Goal: Task Accomplishment & Management: Complete application form

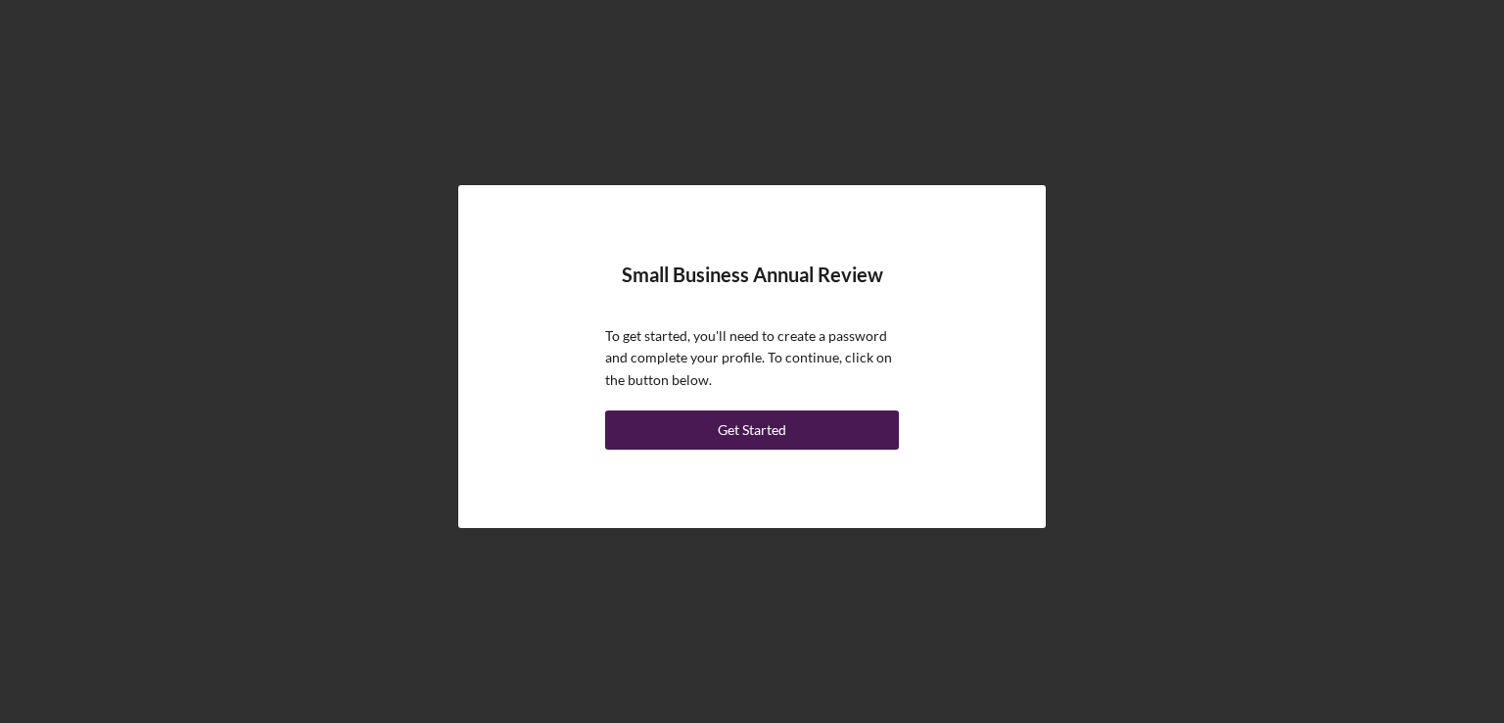
click at [732, 432] on div "Get Started" at bounding box center [752, 429] width 69 height 39
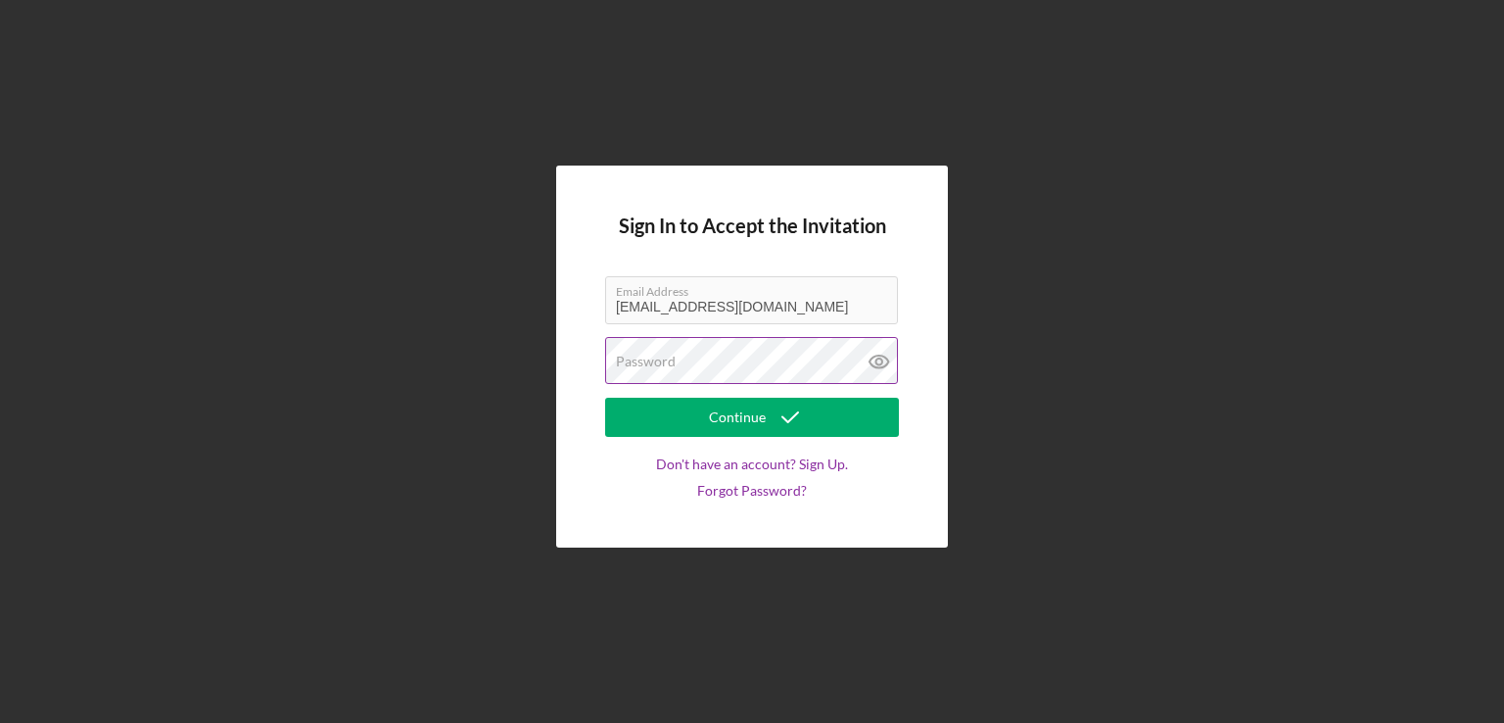
drag, startPoint x: 729, startPoint y: 420, endPoint x: 881, endPoint y: 360, distance: 164.0
click at [881, 360] on form "Sign In to Accept the Invitation Email Address [EMAIL_ADDRESS][DOMAIN_NAME] Pas…" at bounding box center [752, 355] width 294 height 283
click at [881, 360] on icon at bounding box center [878, 361] width 6 height 6
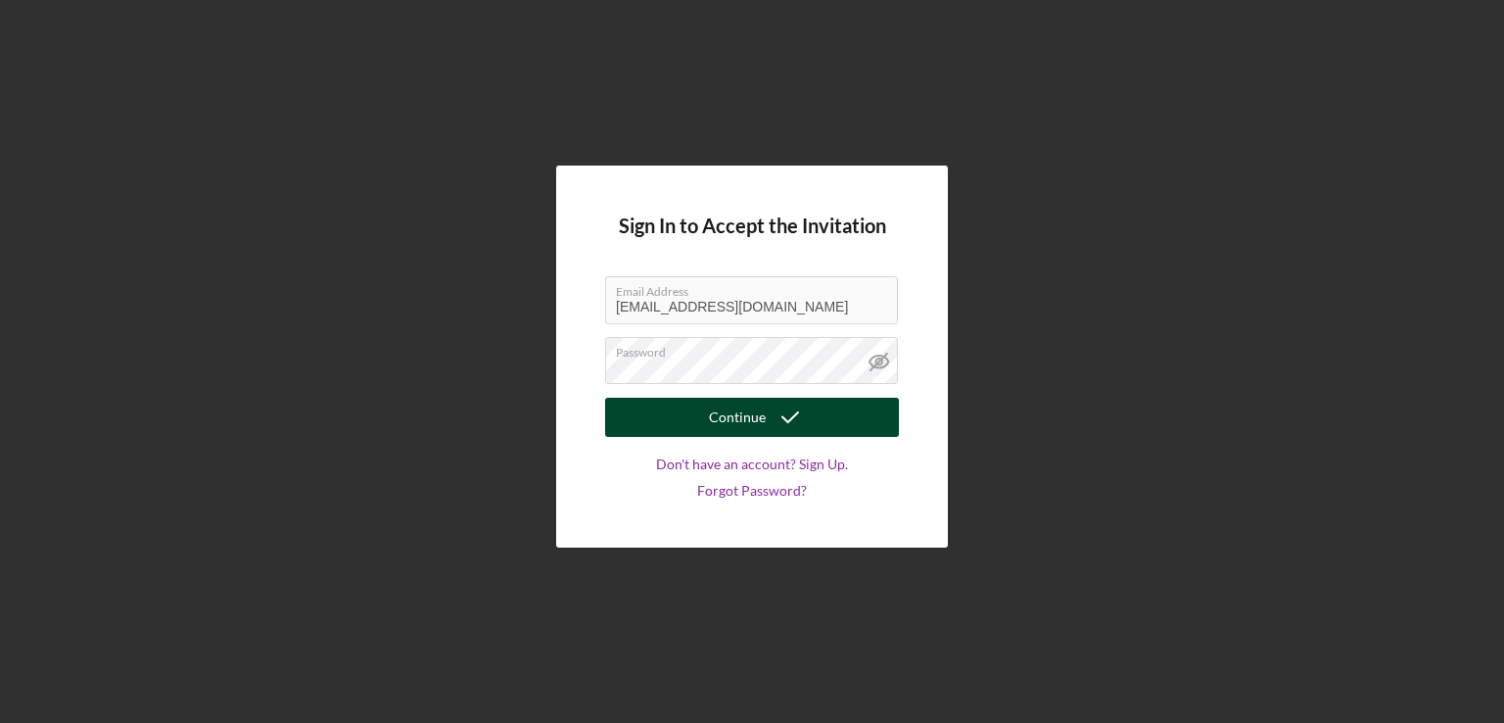
click at [732, 425] on div "Continue" at bounding box center [737, 417] width 57 height 39
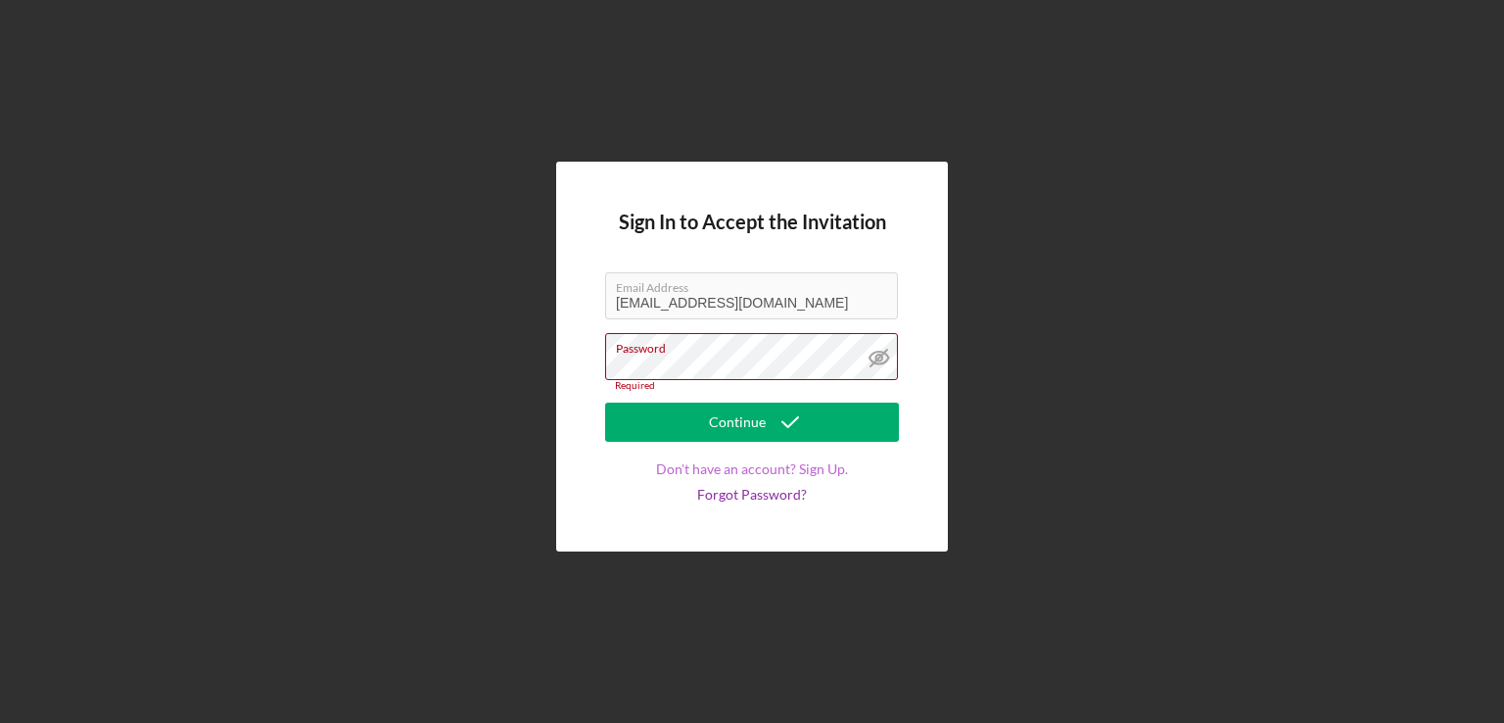
click at [822, 469] on link "Don't have an account? Sign Up." at bounding box center [752, 469] width 192 height 16
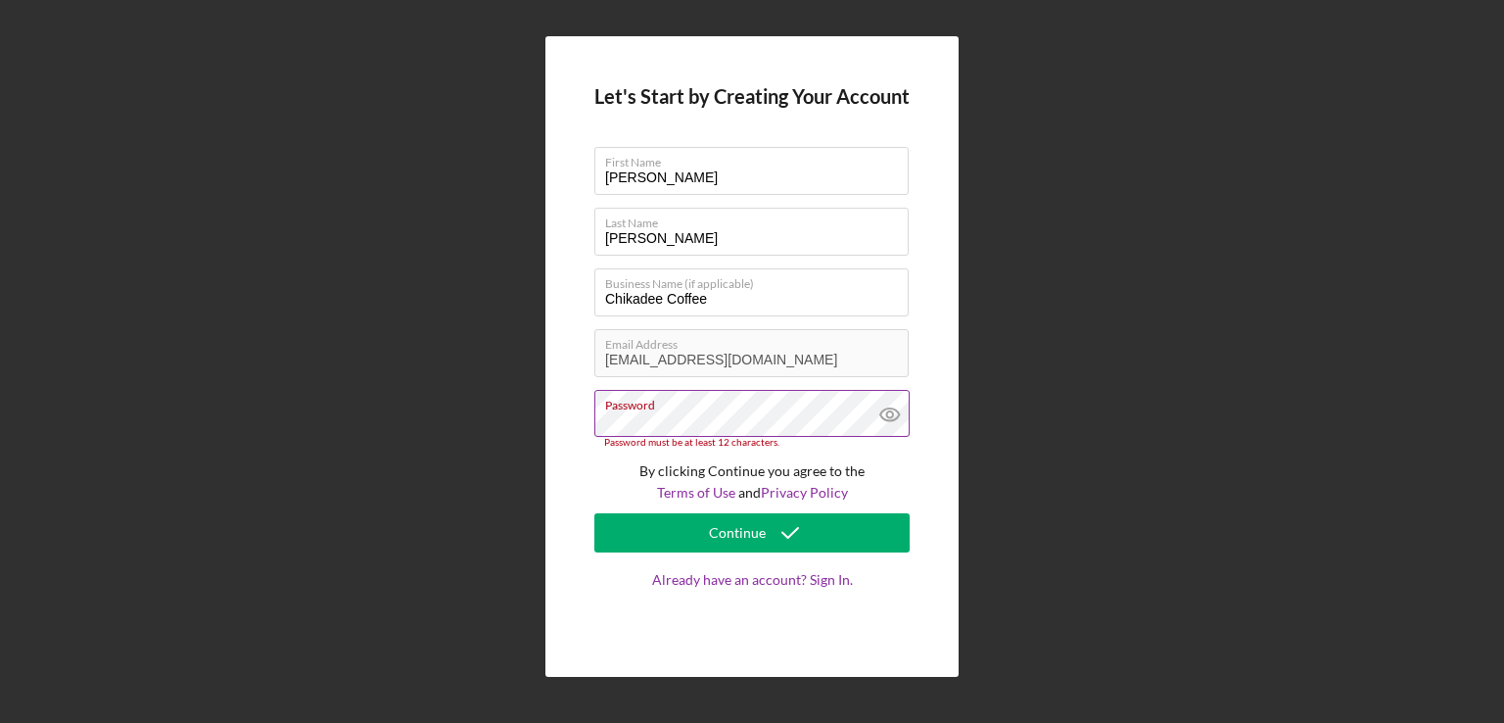
click at [891, 413] on icon at bounding box center [890, 414] width 49 height 49
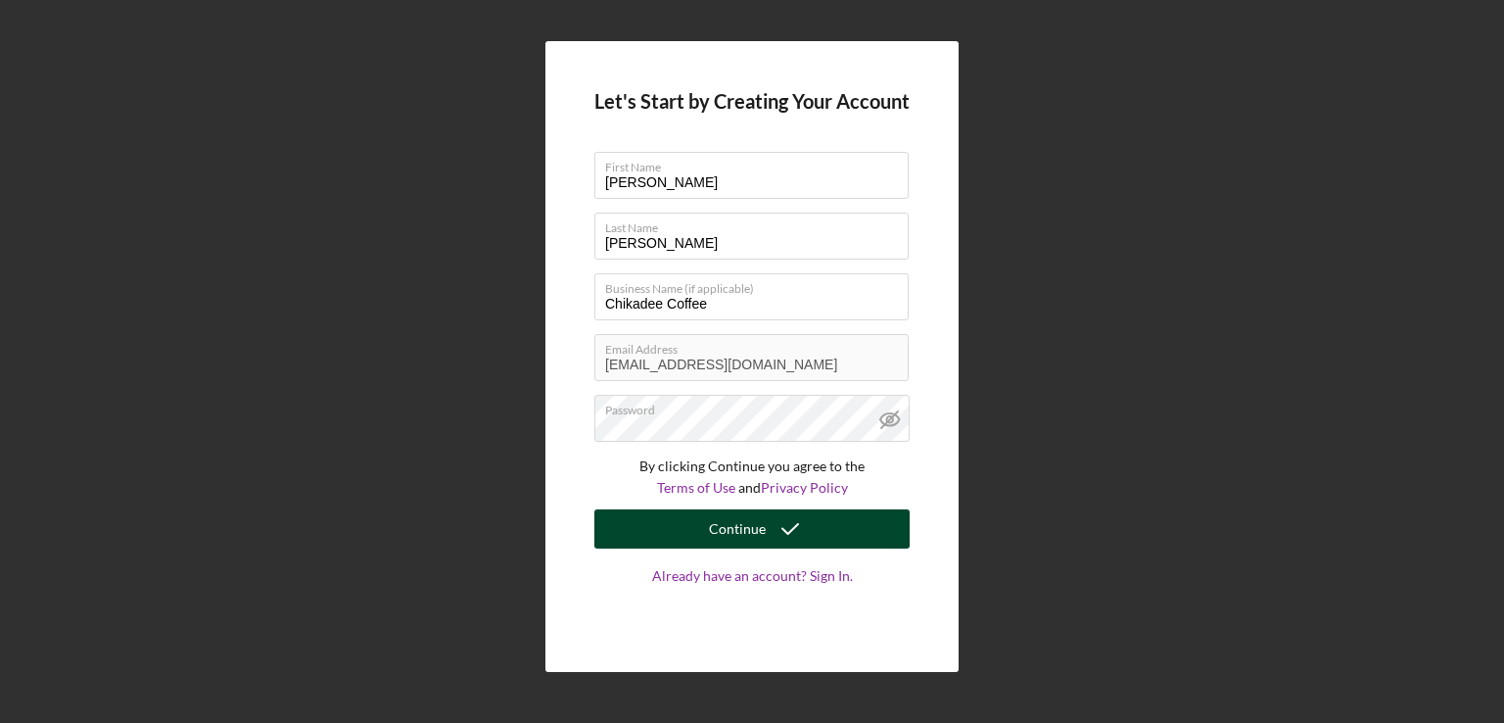
click at [731, 530] on div "Continue" at bounding box center [737, 528] width 57 height 39
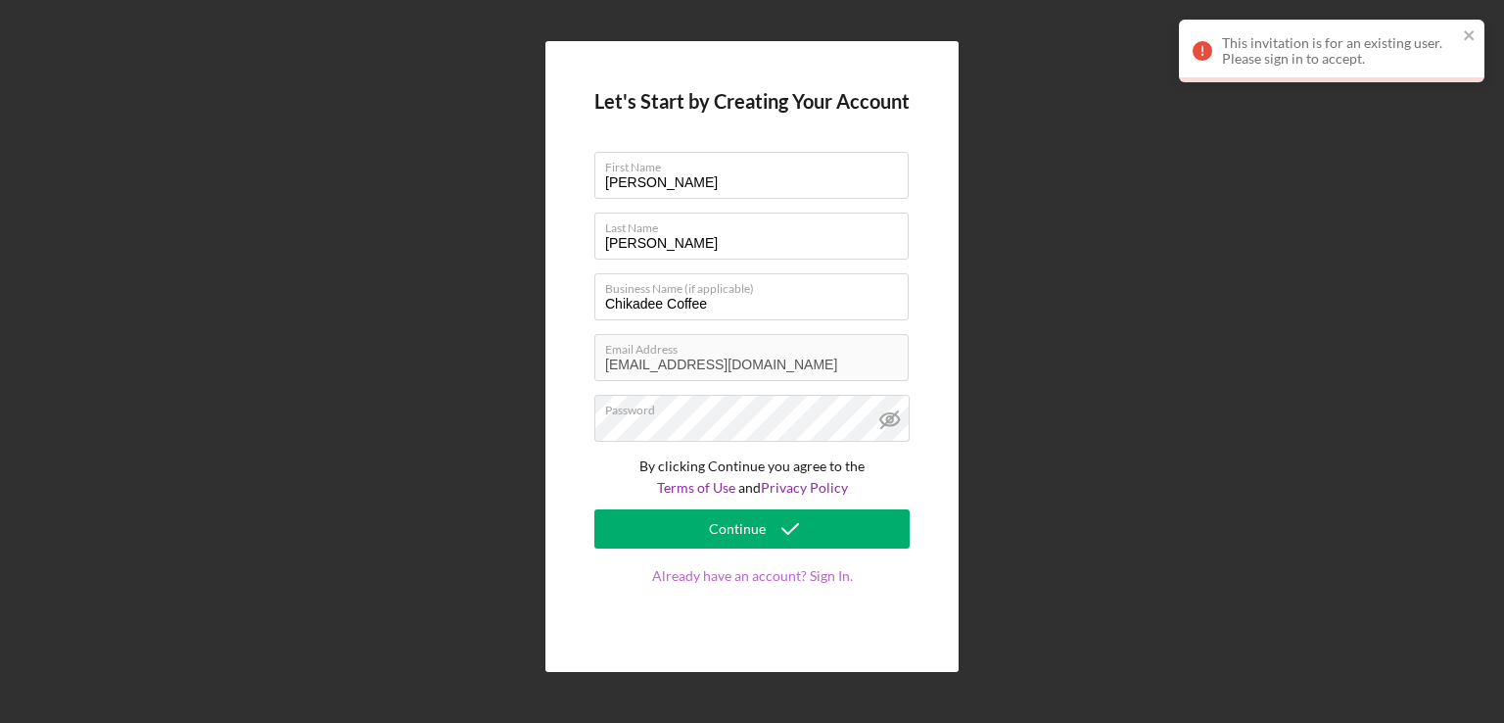
click at [760, 579] on link "Already have an account? Sign In." at bounding box center [751, 595] width 315 height 55
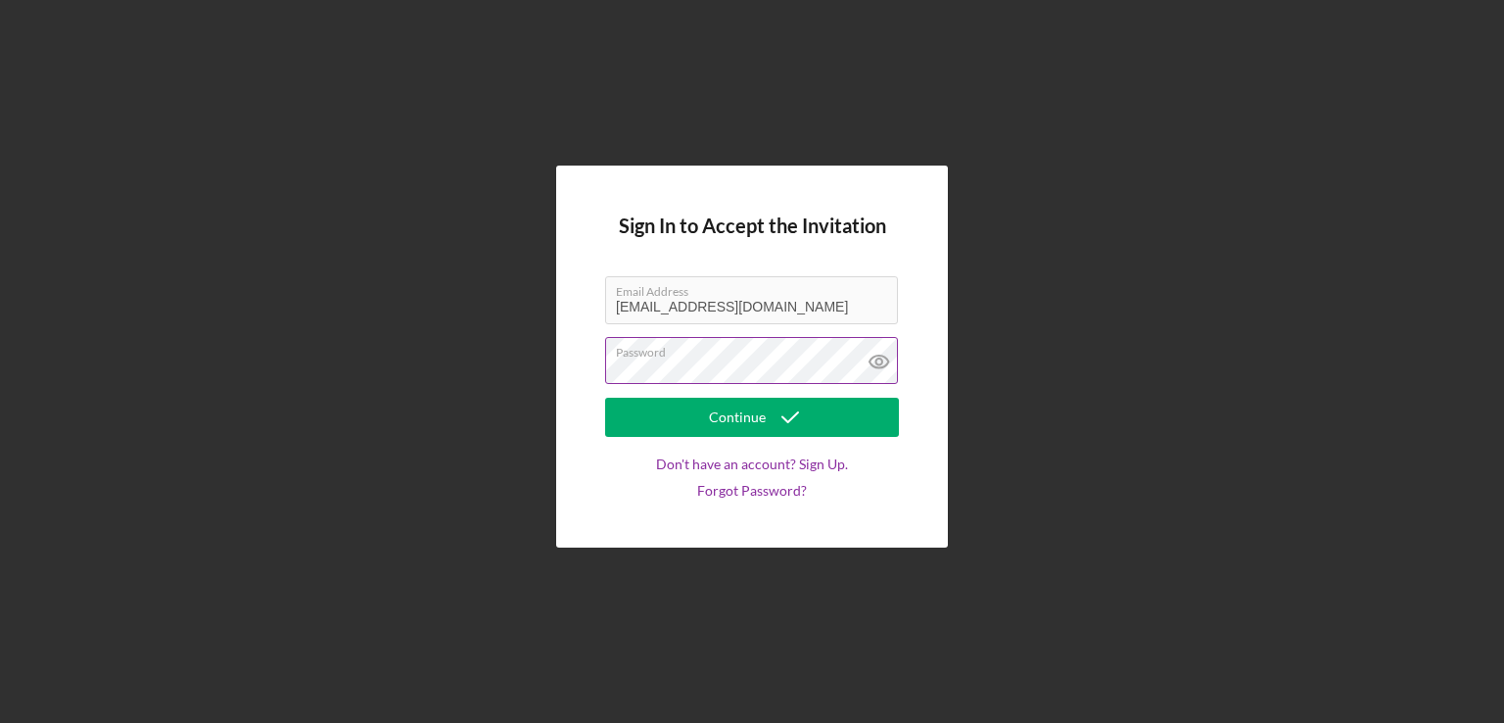
click at [881, 361] on icon at bounding box center [878, 361] width 6 height 6
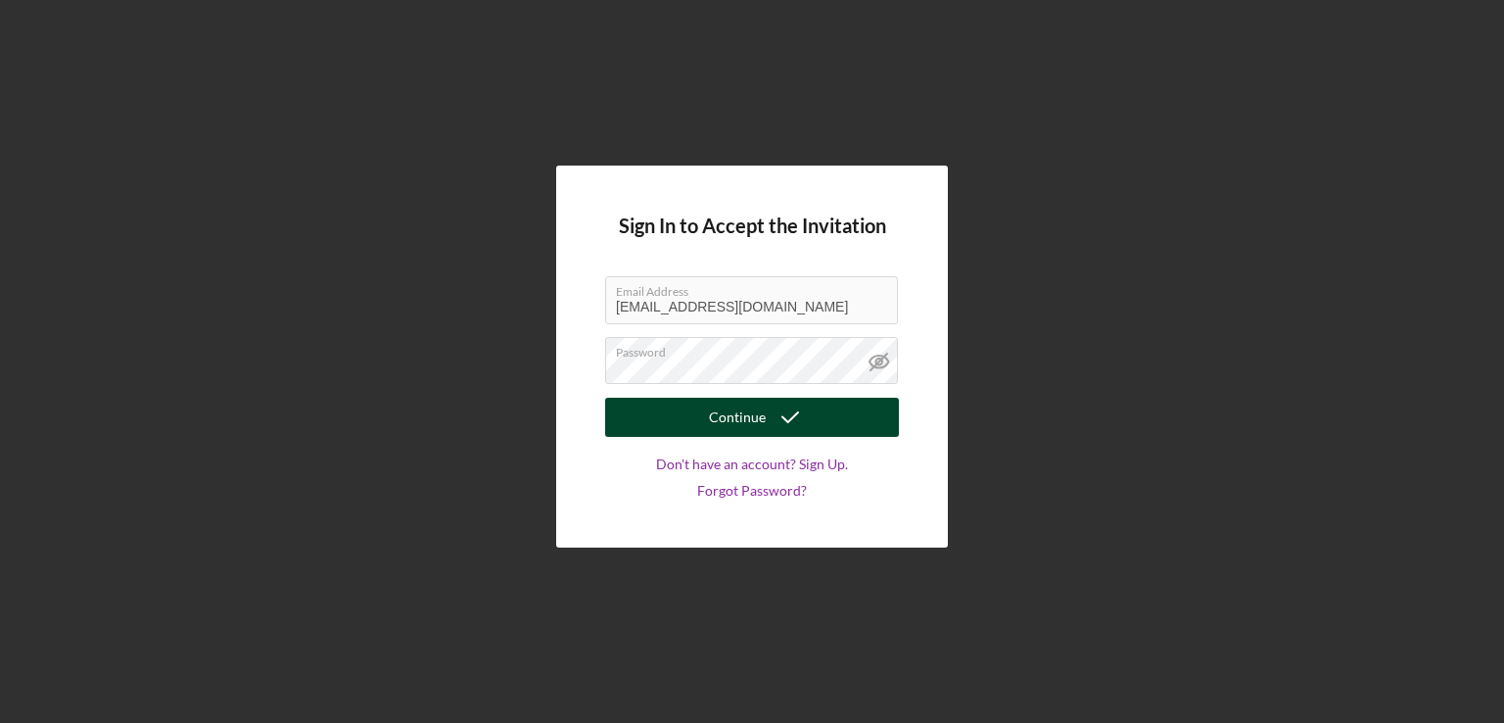
click at [738, 426] on div "Continue" at bounding box center [737, 417] width 57 height 39
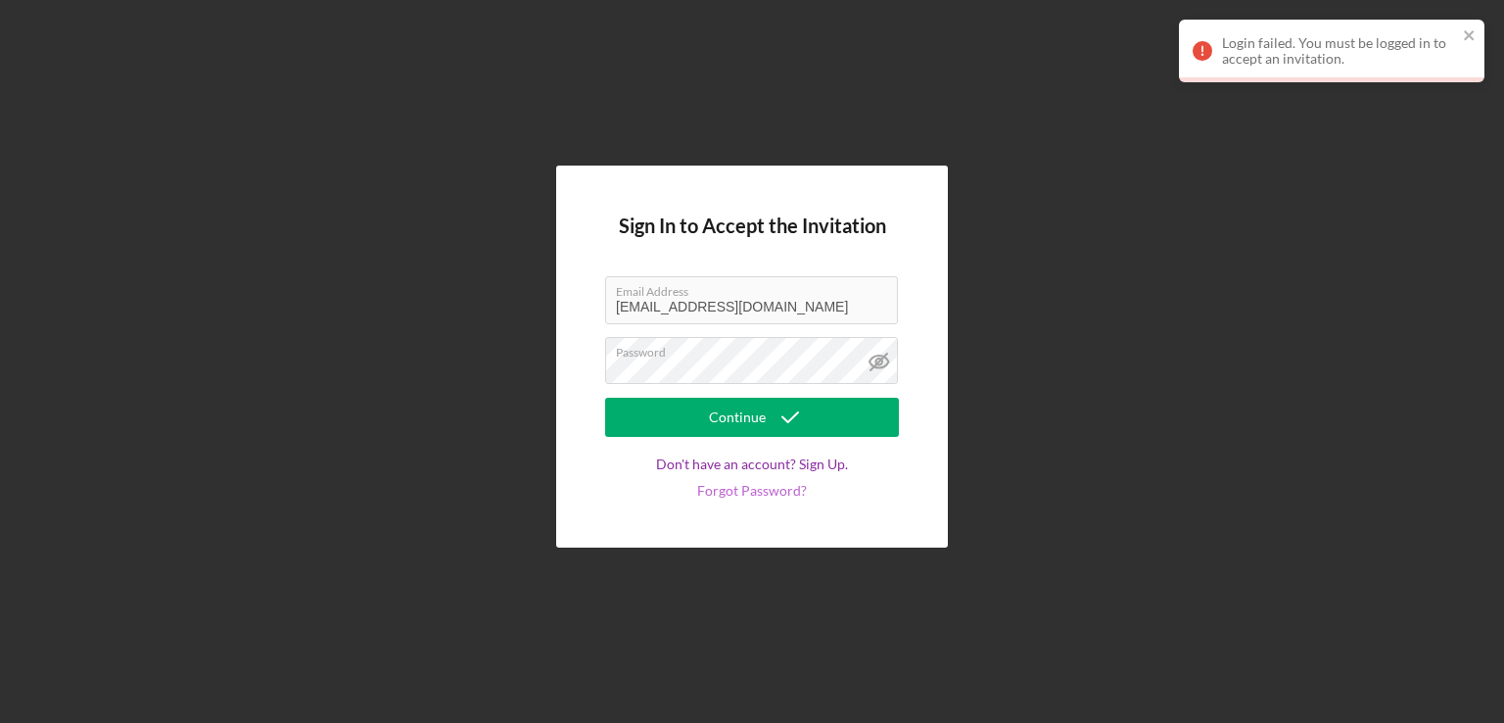
click at [752, 491] on link "Forgot Password?" at bounding box center [752, 491] width 110 height 16
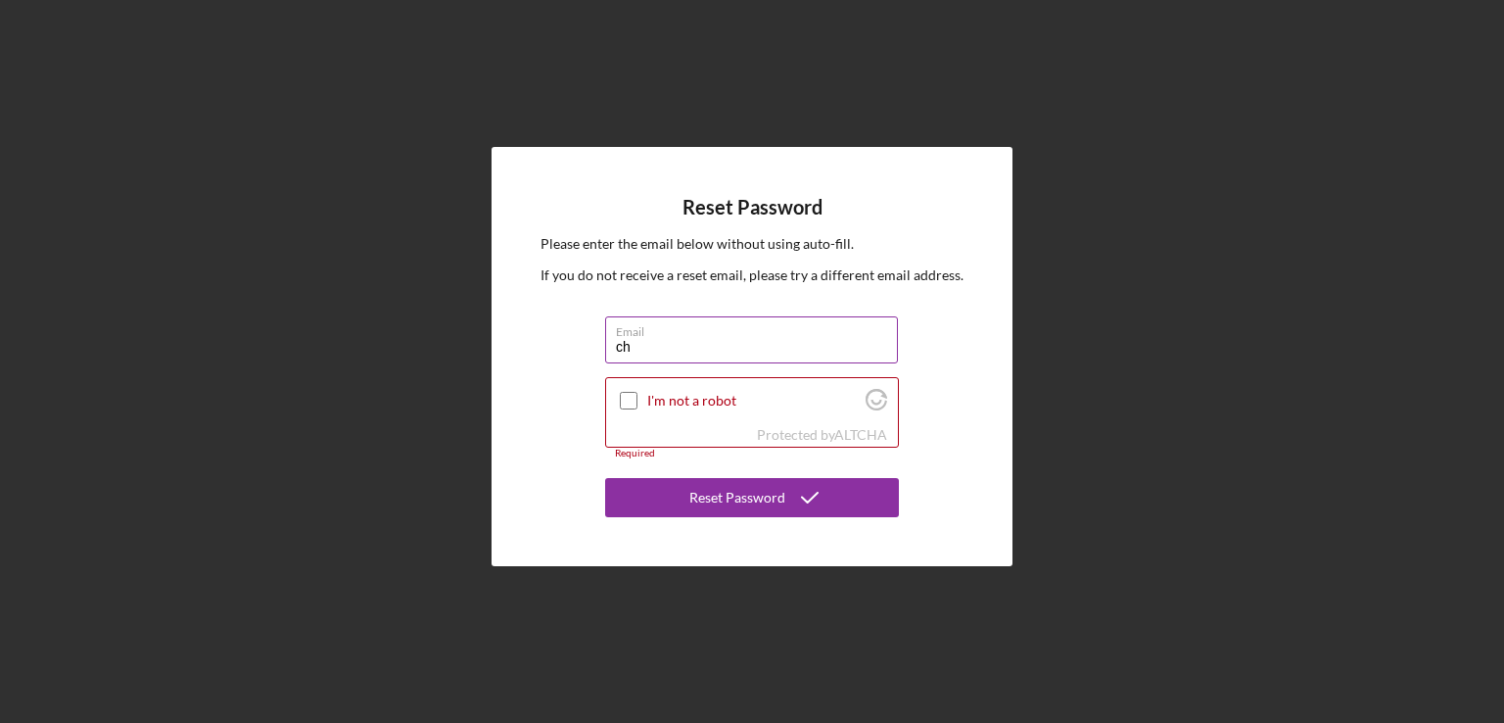
type input "c"
type input "[EMAIL_ADDRESS][DOMAIN_NAME]"
click at [421, 425] on div "Reset Password Please enter the email below without using auto-fill. If you do …" at bounding box center [752, 356] width 1485 height 713
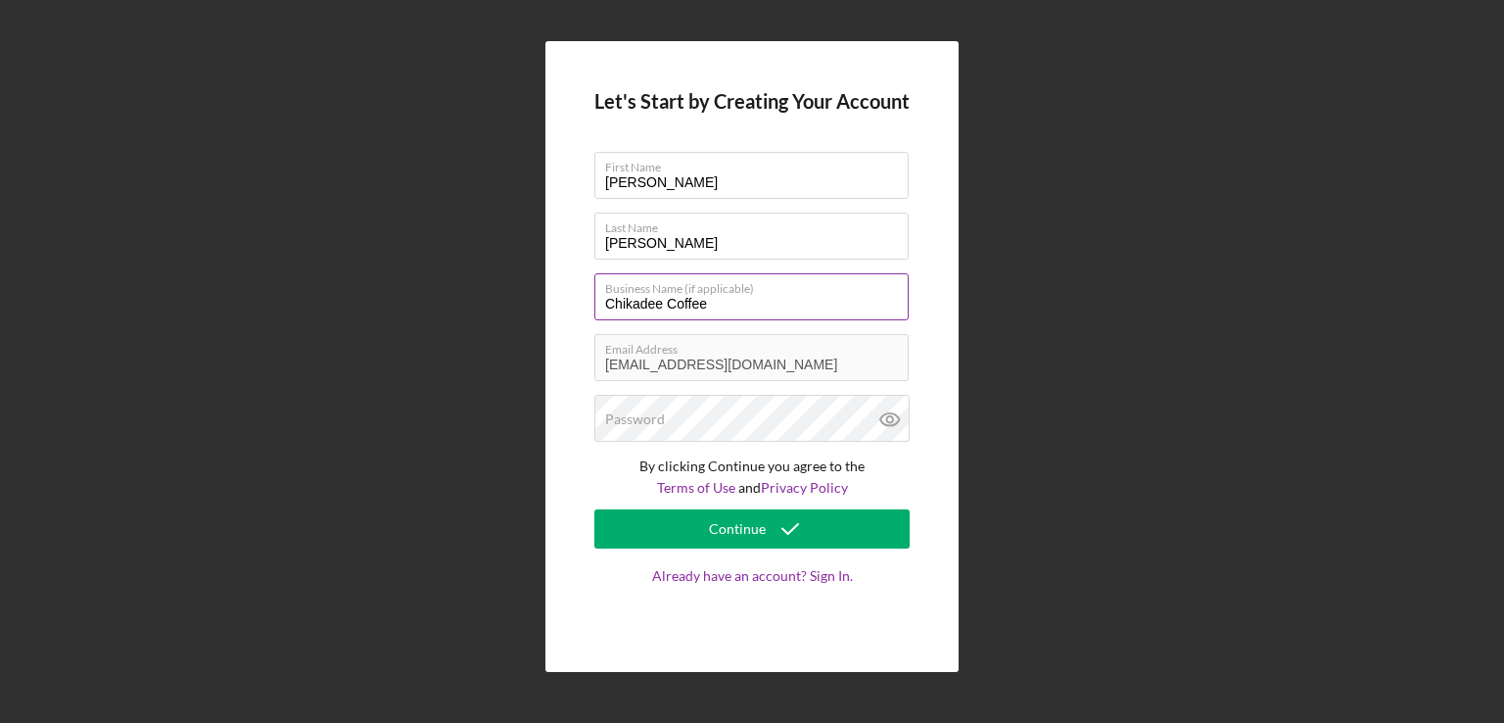
click at [713, 304] on input "Chikadee Coffee" at bounding box center [751, 296] width 314 height 47
click at [547, 366] on div "Let's Start by Creating Your Account First Name [PERSON_NAME] Last Name [PERSON…" at bounding box center [751, 356] width 413 height 631
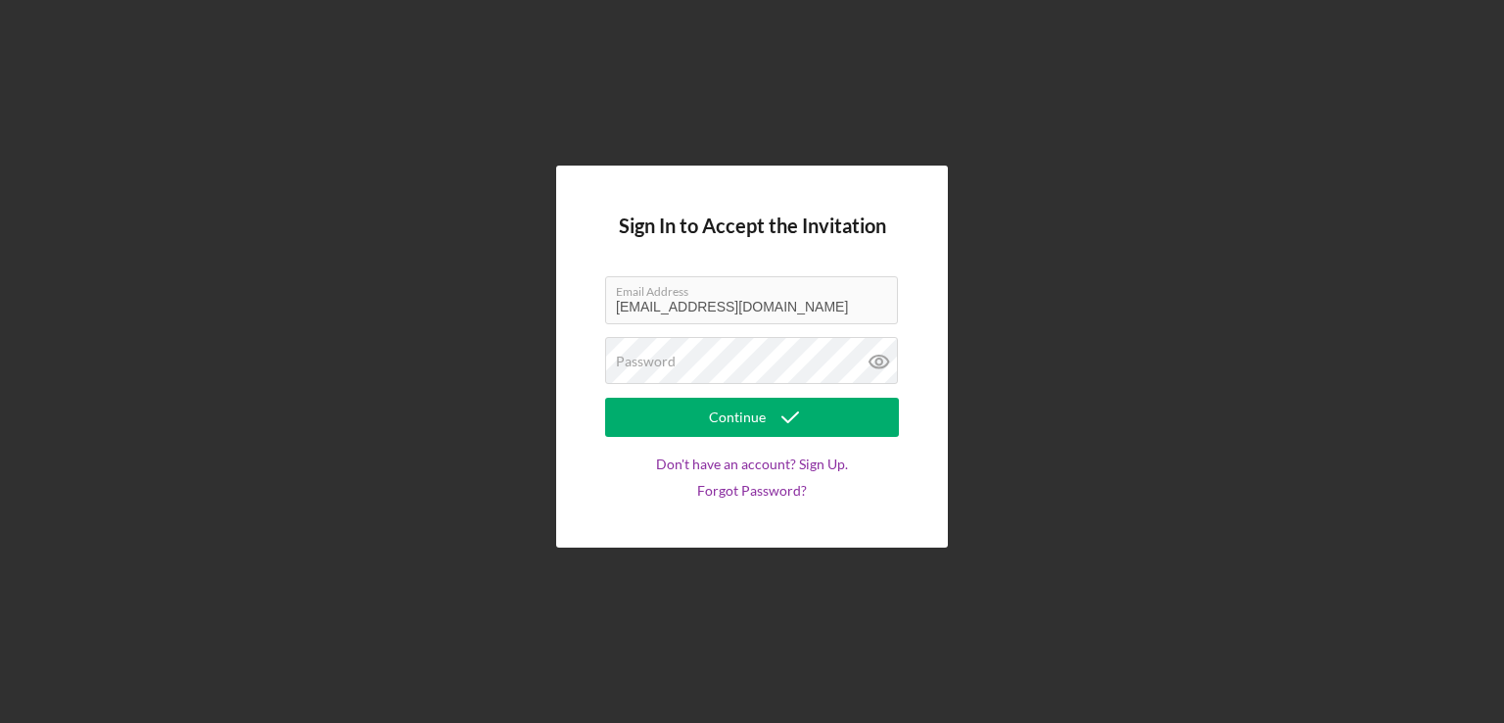
click at [584, 320] on div "Sign In to Accept the Invitation Email Address [EMAIL_ADDRESS][DOMAIN_NAME] Pas…" at bounding box center [752, 355] width 392 height 381
click at [465, 360] on div "Sign In to Accept the Invitation Email Address [EMAIL_ADDRESS][DOMAIN_NAME] Pas…" at bounding box center [752, 356] width 1485 height 713
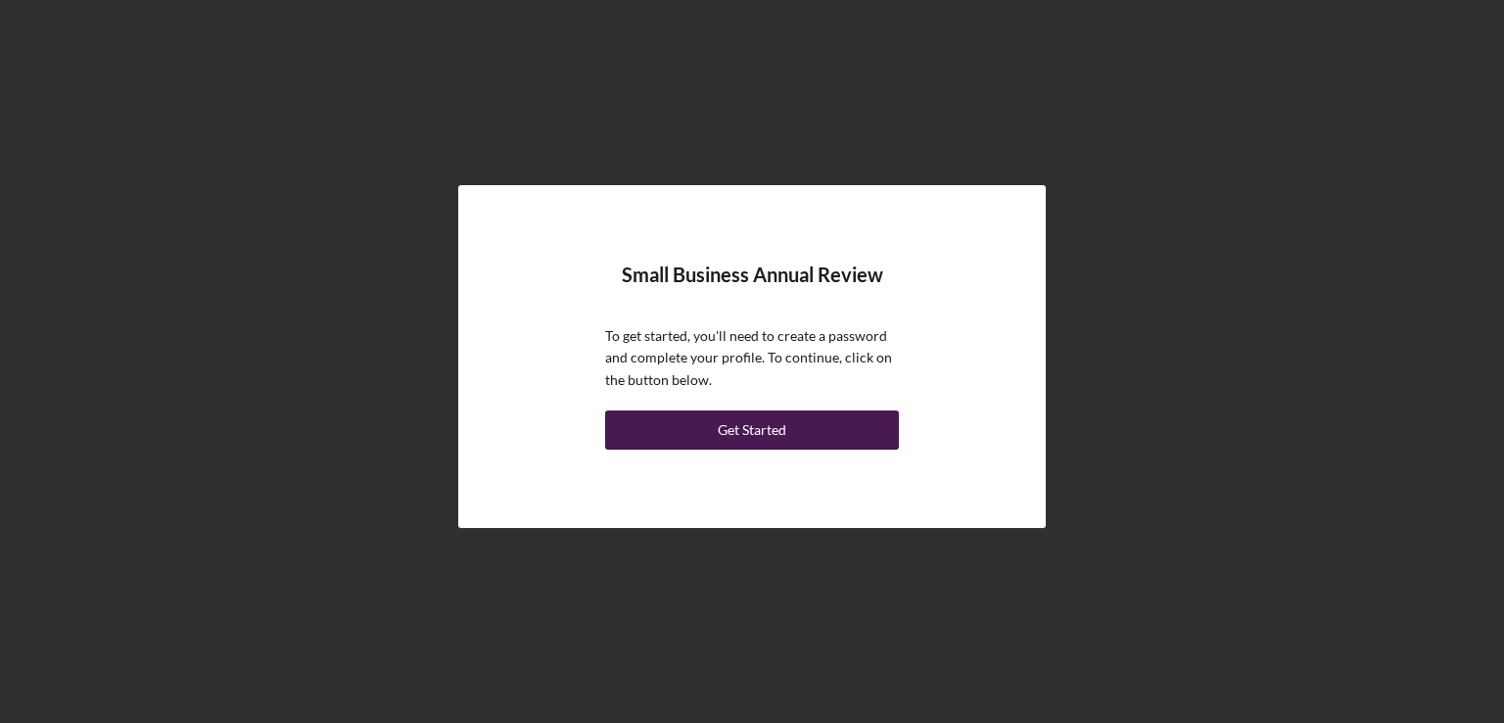
click at [709, 432] on button "Get Started" at bounding box center [752, 429] width 294 height 39
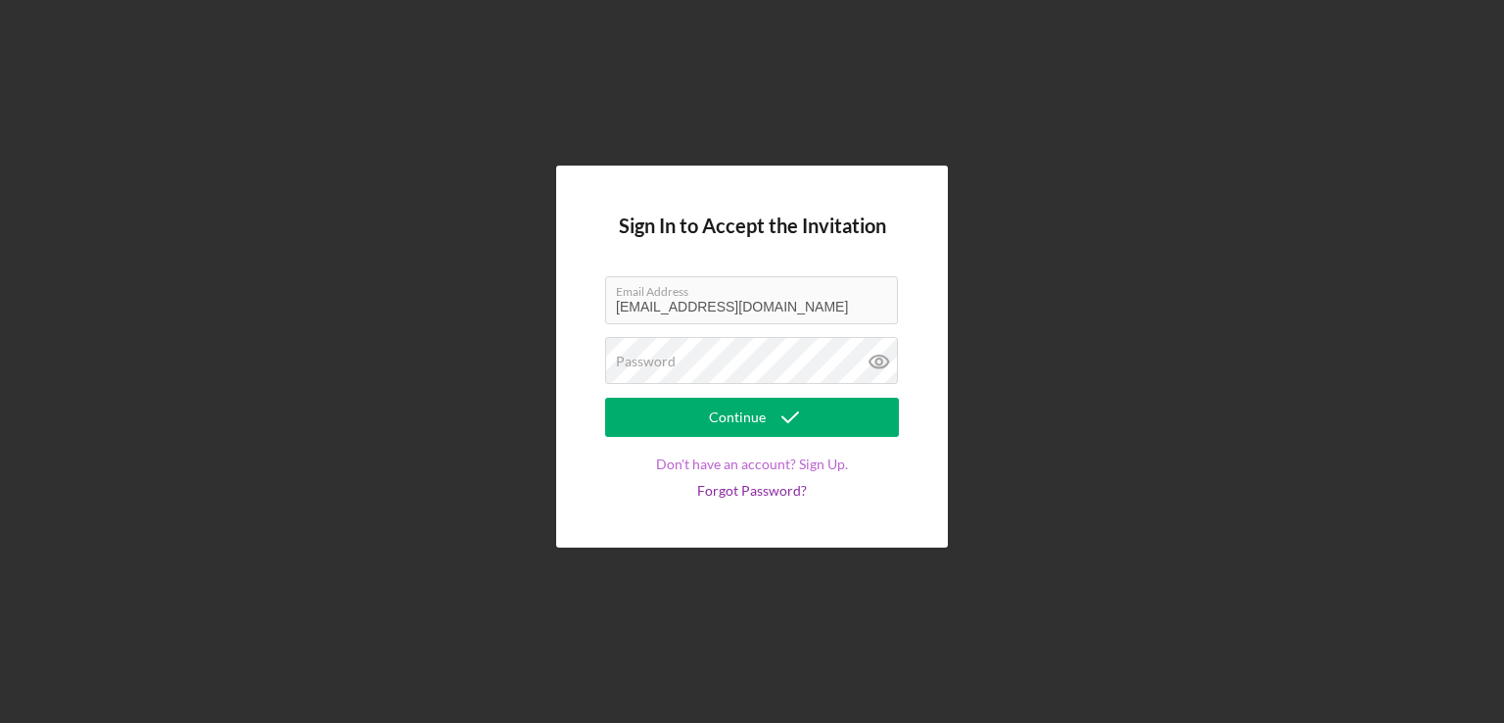
click at [733, 462] on link "Don't have an account? Sign Up." at bounding box center [752, 464] width 192 height 16
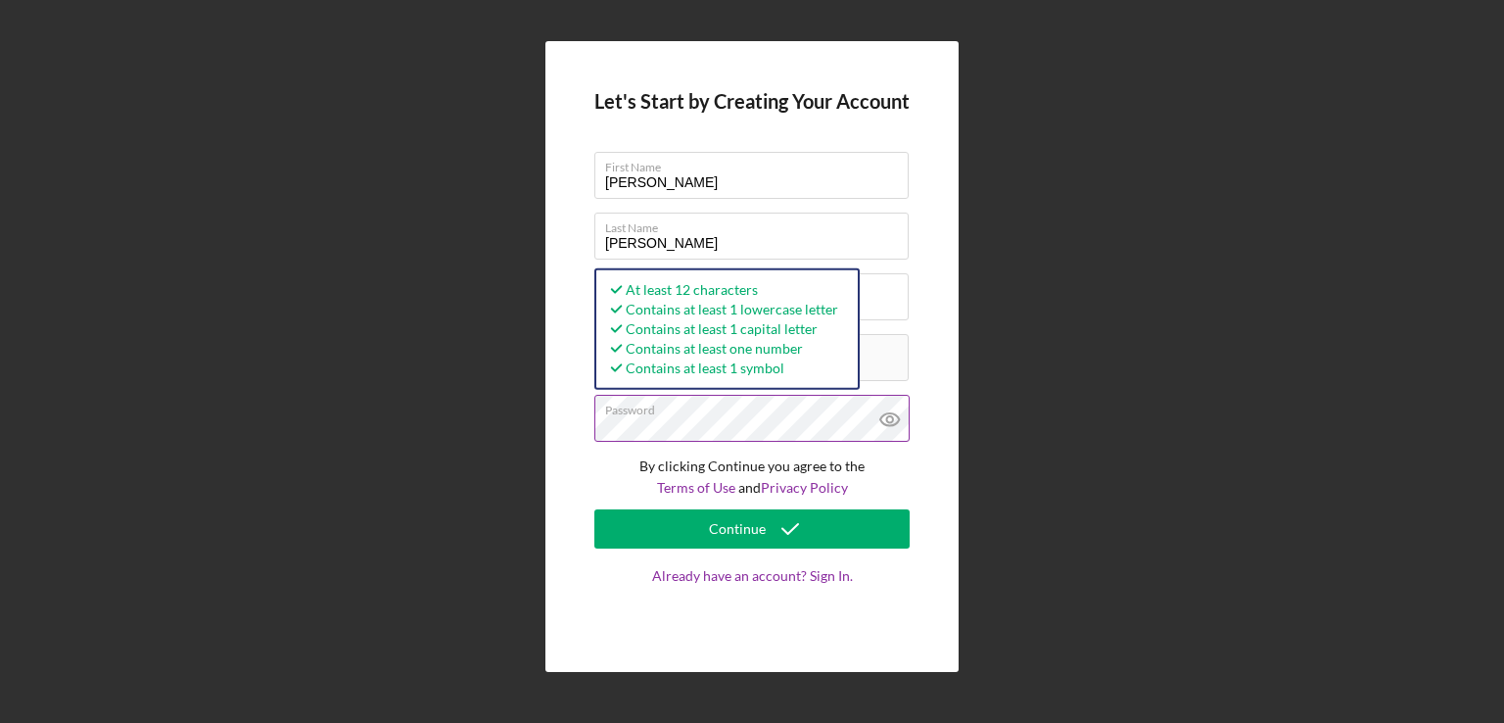
click at [894, 414] on icon at bounding box center [889, 419] width 19 height 13
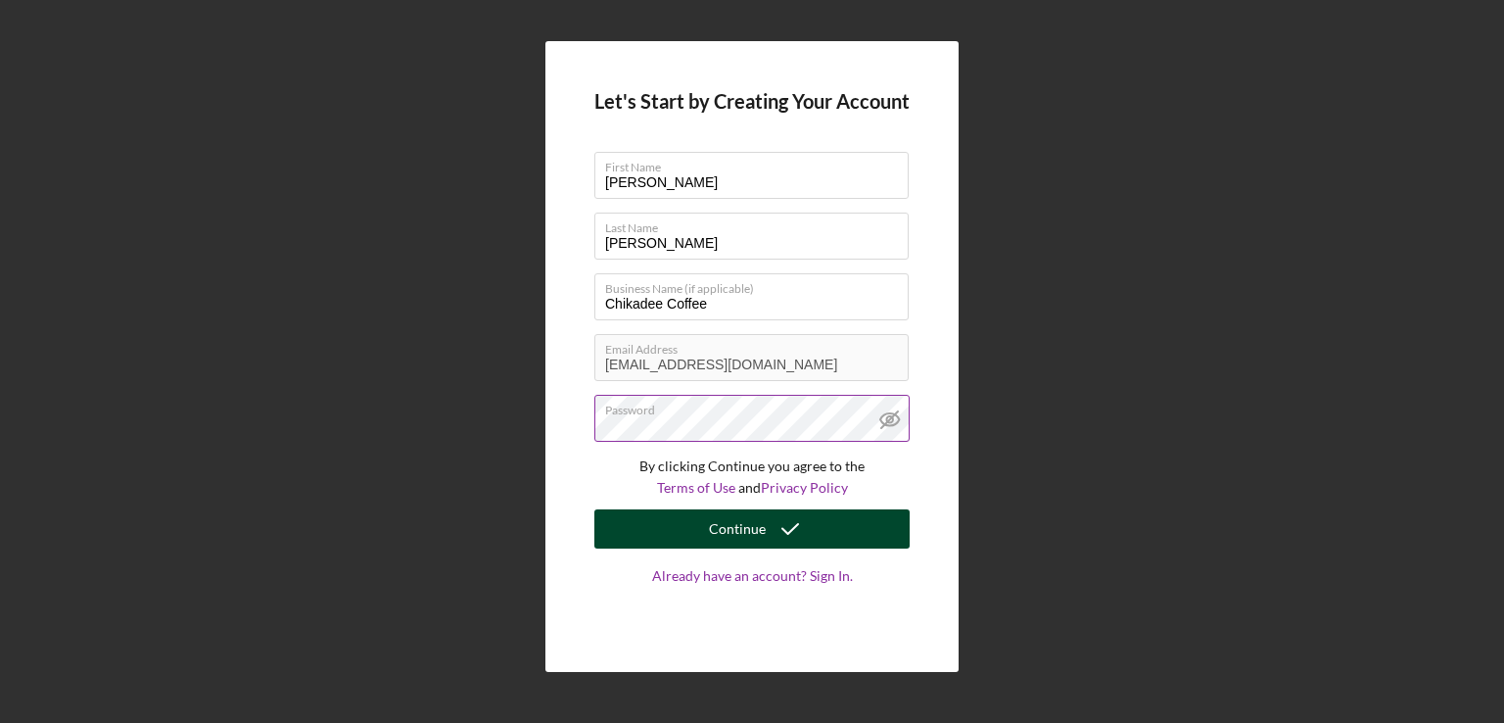
click at [740, 525] on div "Continue" at bounding box center [737, 528] width 57 height 39
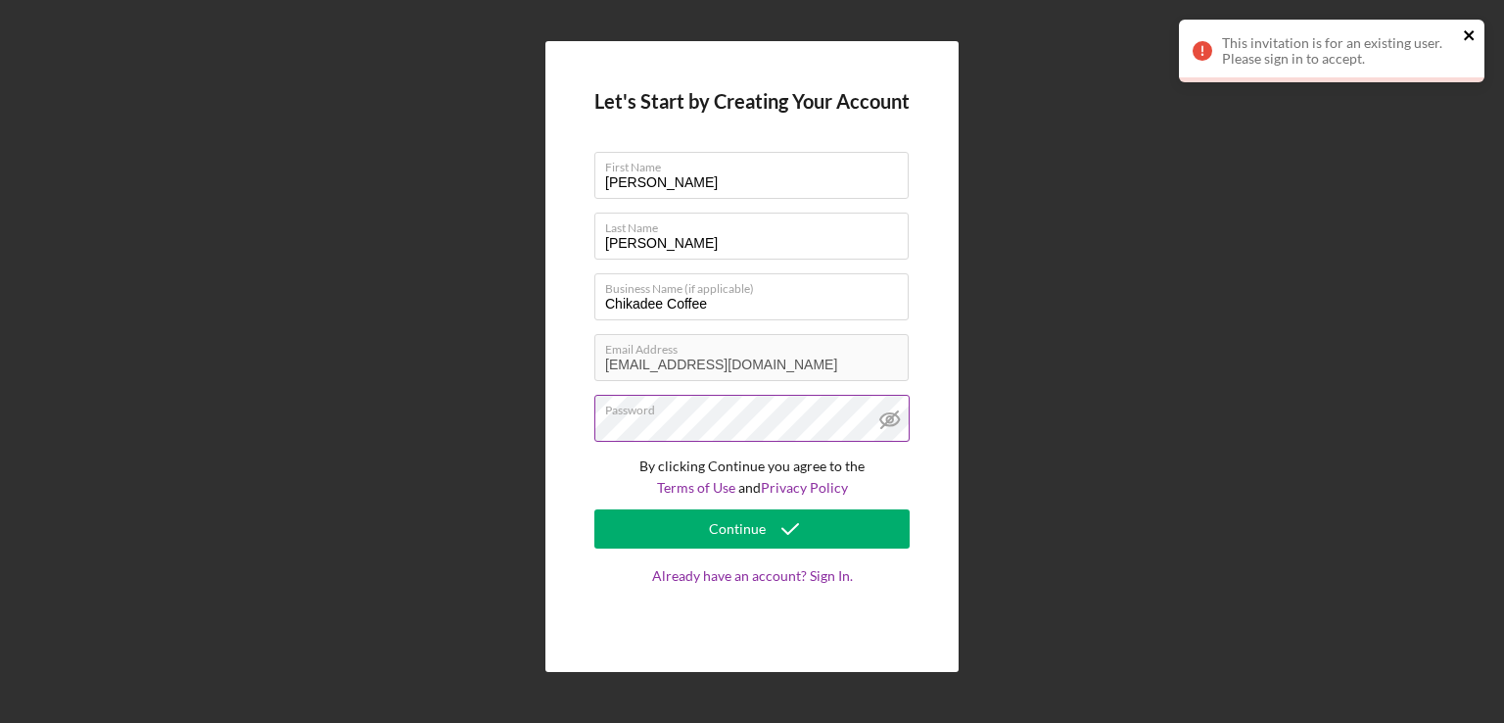
click at [1471, 32] on icon "close" at bounding box center [1469, 35] width 10 height 10
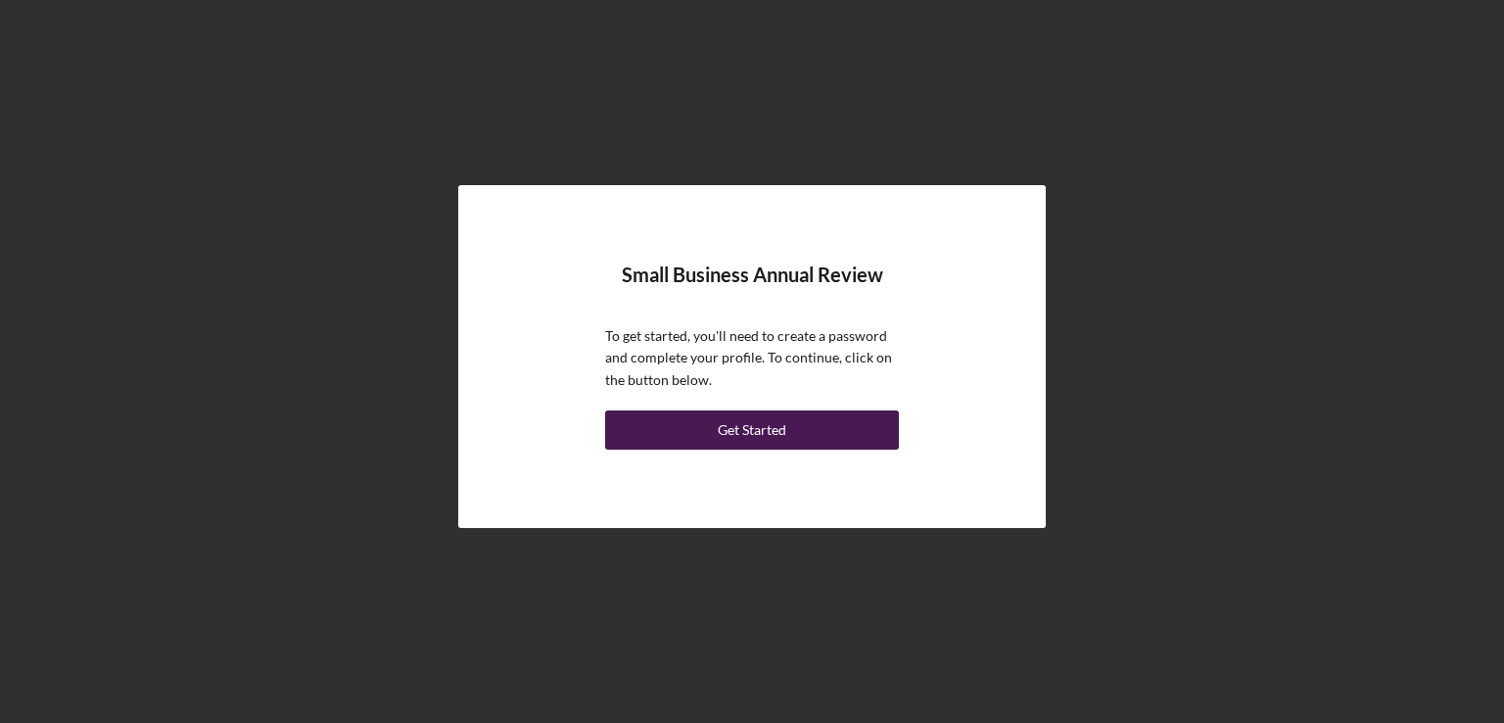
click at [790, 438] on button "Get Started" at bounding box center [752, 429] width 294 height 39
